Goal: Transaction & Acquisition: Obtain resource

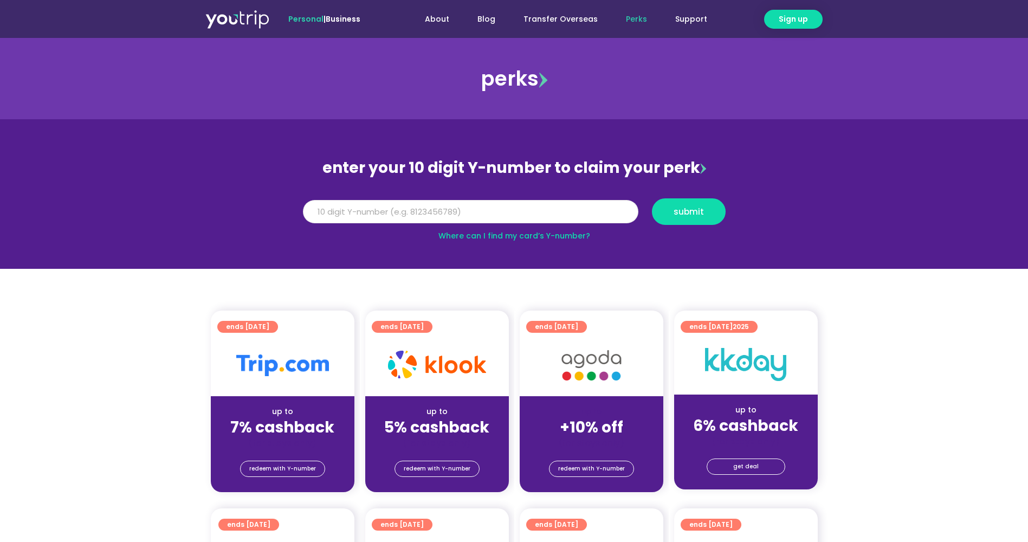
click at [350, 218] on input "Y Number" at bounding box center [471, 212] width 336 height 24
type input "8196193864"
drag, startPoint x: 679, startPoint y: 205, endPoint x: 805, endPoint y: 222, distance: 126.8
click at [679, 207] on button "submit" at bounding box center [689, 211] width 74 height 27
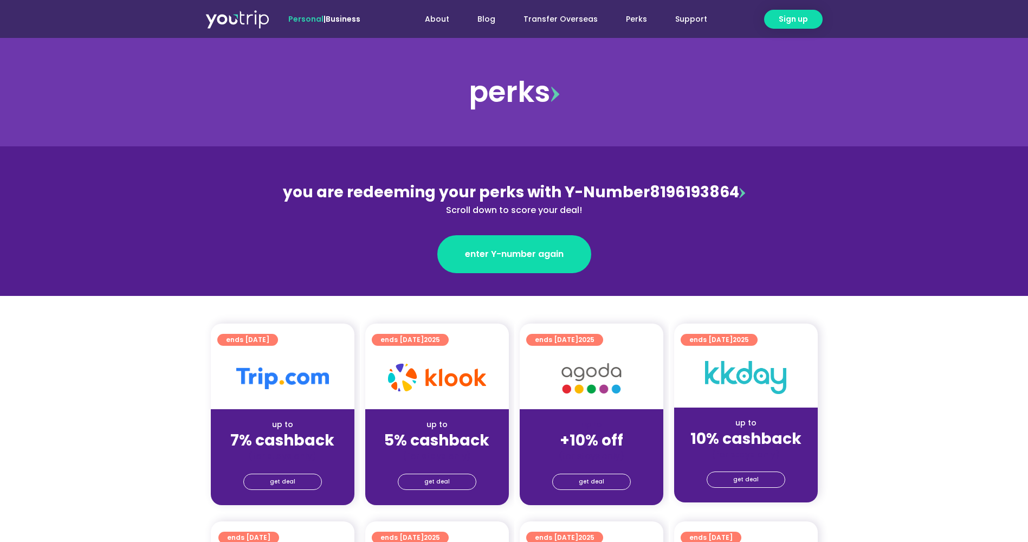
click at [285, 389] on img at bounding box center [282, 379] width 93 height 22
click at [276, 480] on span "get deal" at bounding box center [282, 481] width 25 height 15
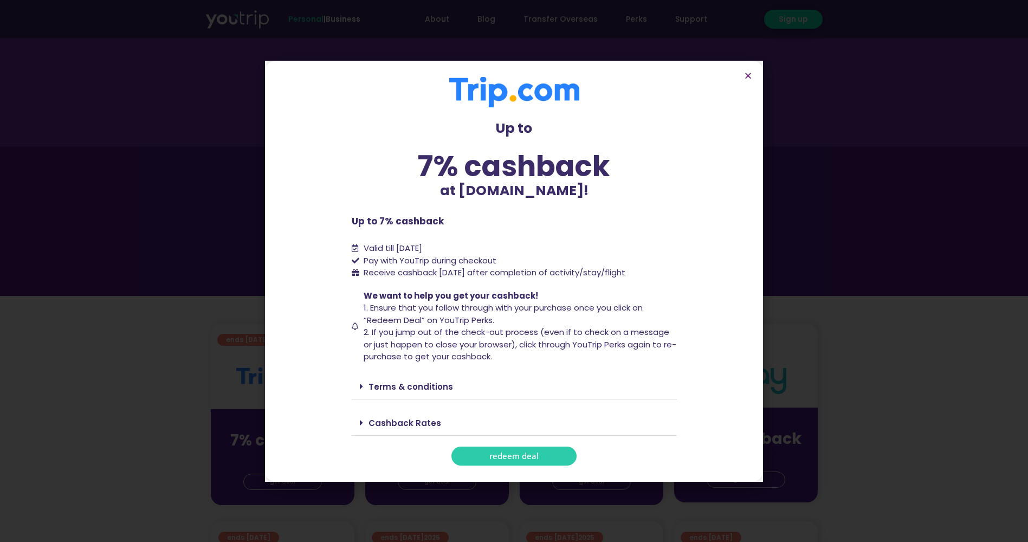
click at [363, 387] on span at bounding box center [364, 386] width 9 height 9
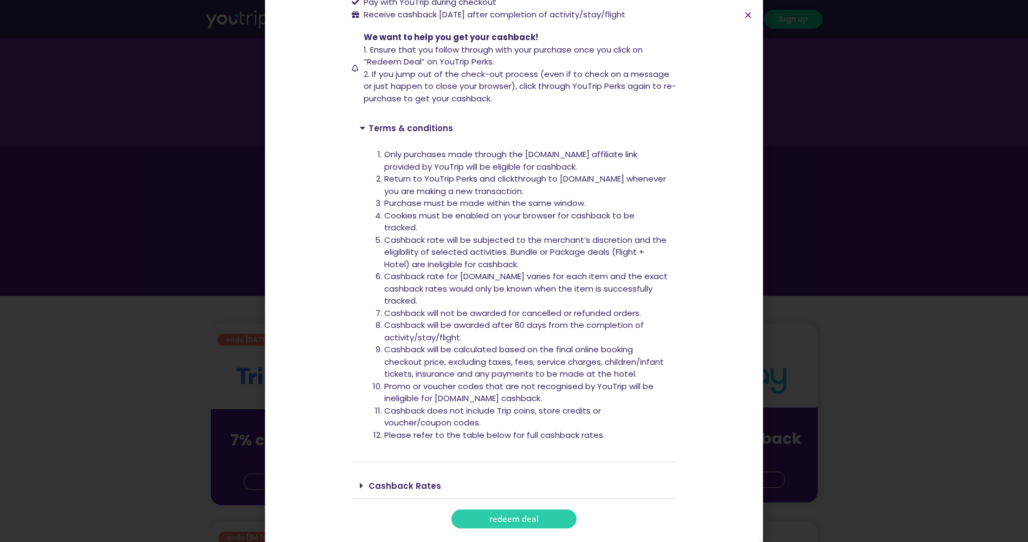
scroll to position [201, 0]
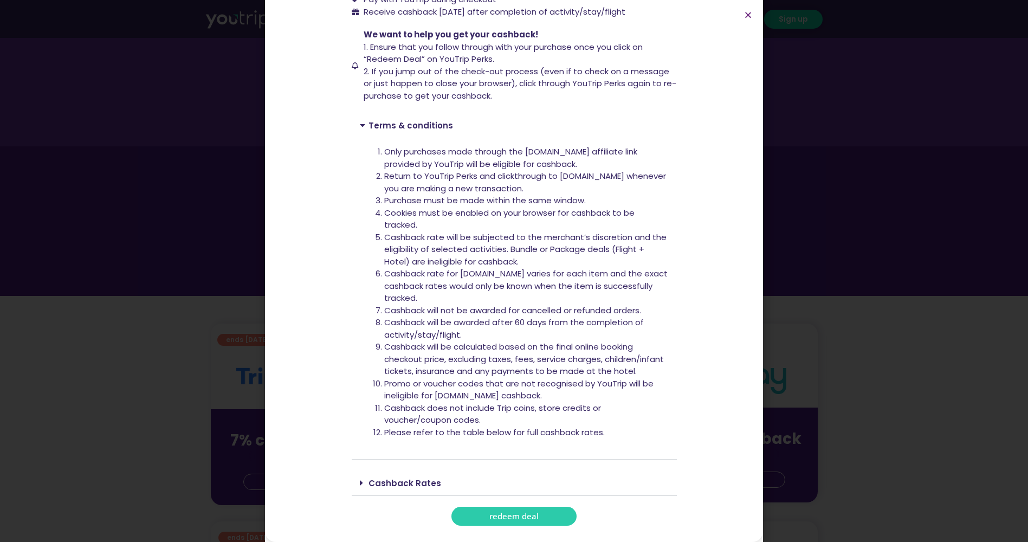
click at [521, 516] on span "redeem deal" at bounding box center [513, 516] width 49 height 8
